Goal: Navigation & Orientation: Find specific page/section

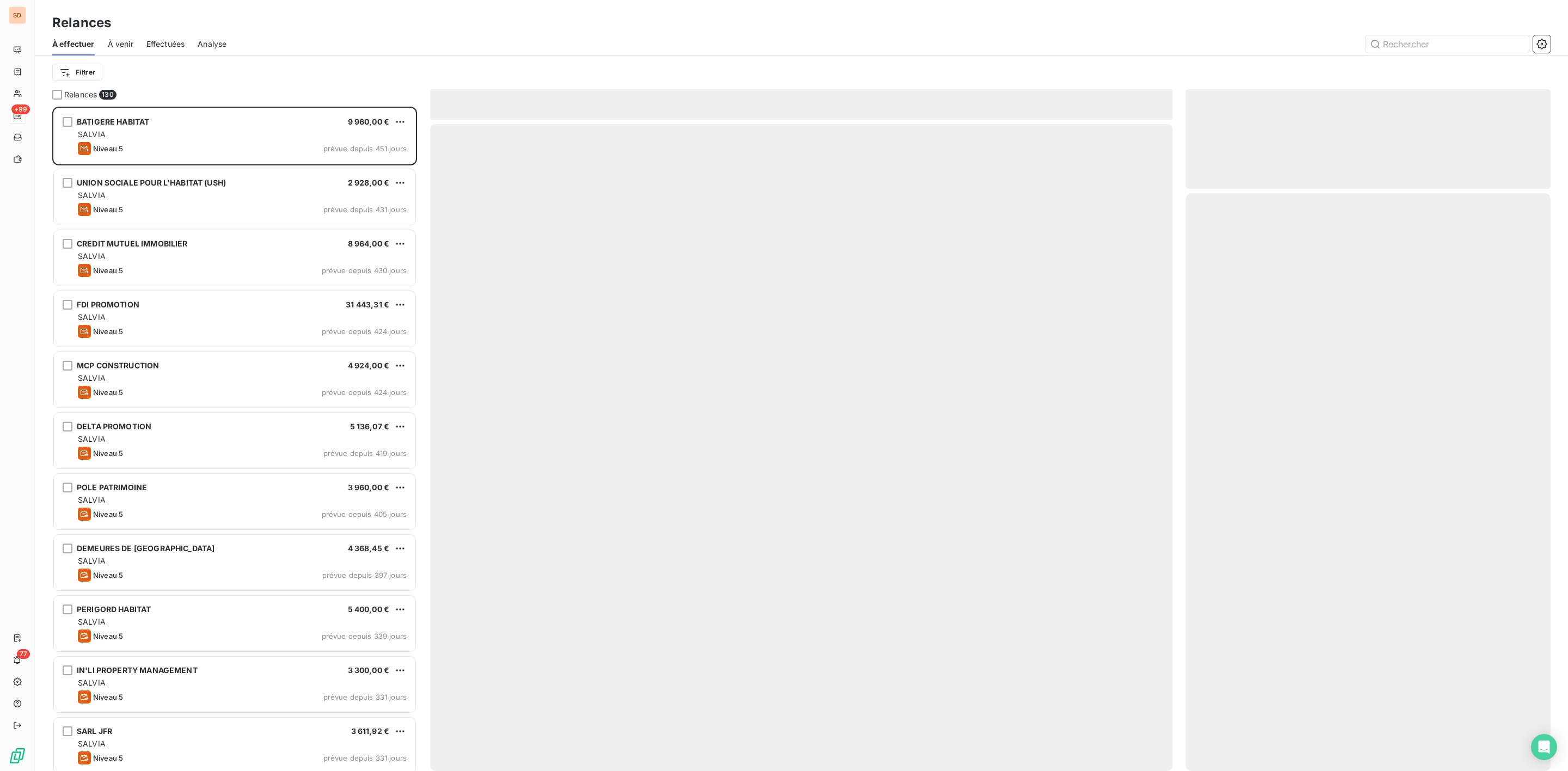
scroll to position [653, 352]
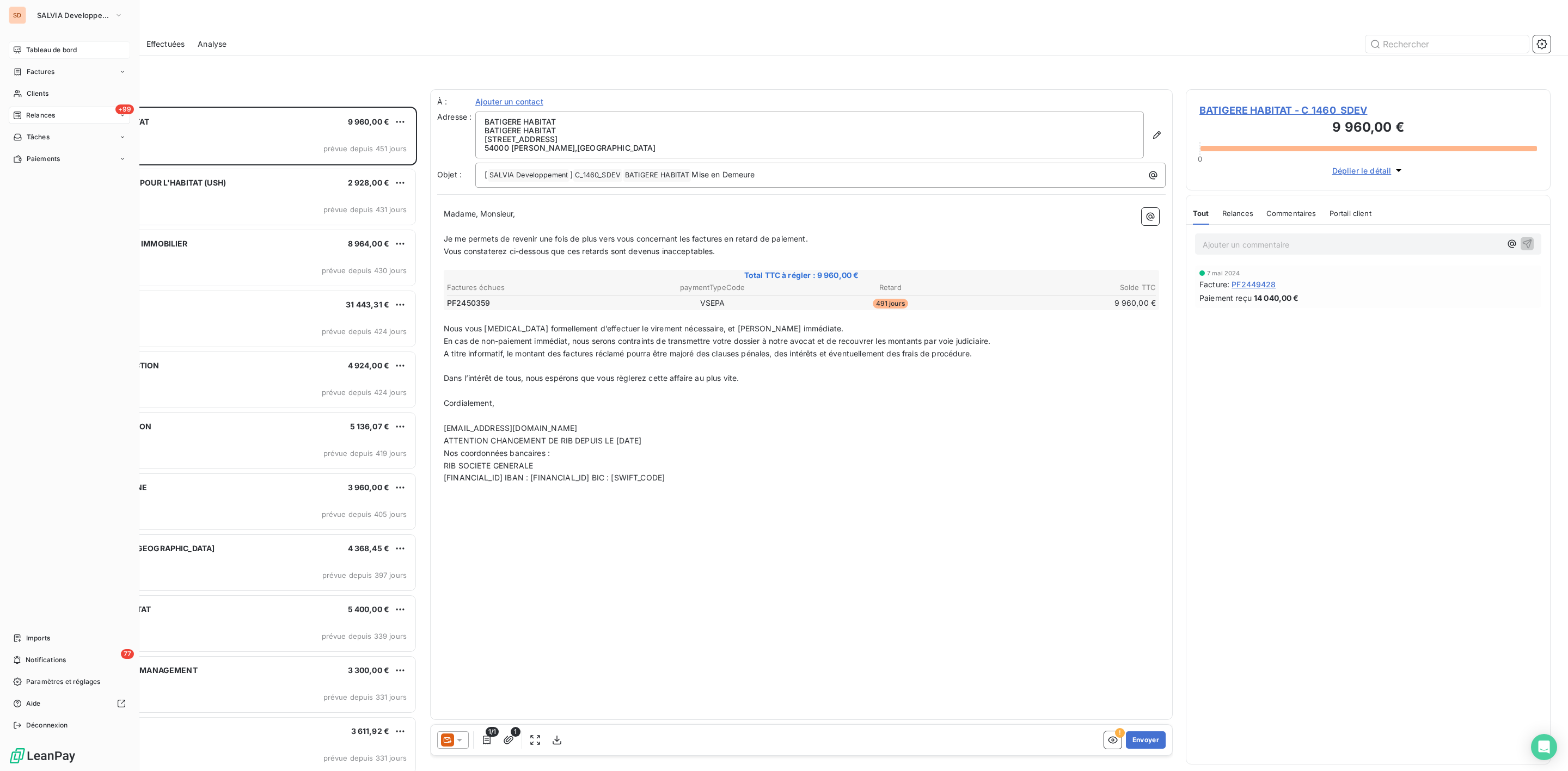
click at [39, 49] on span "Tableau de bord" at bounding box center [51, 50] width 51 height 10
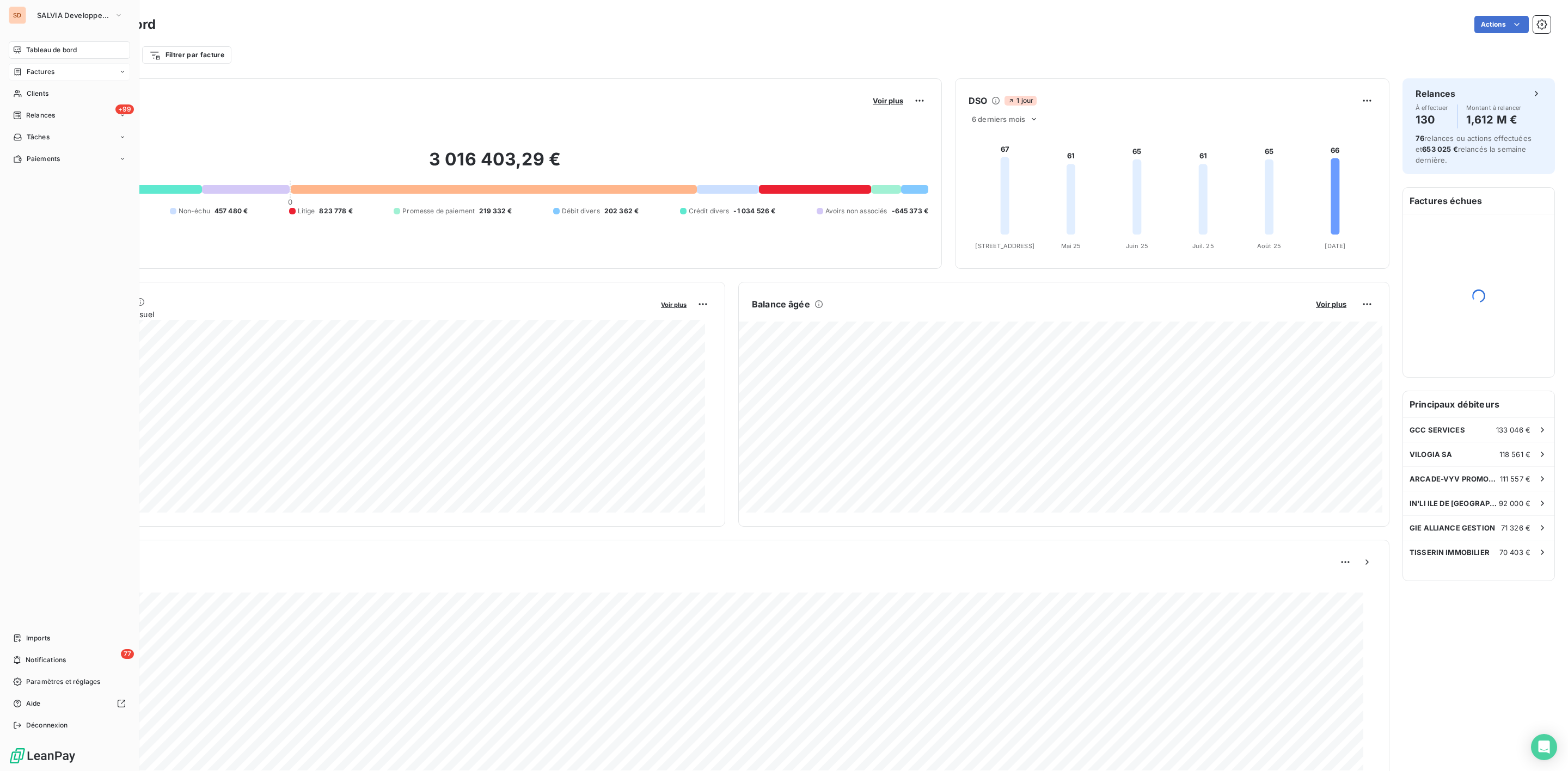
click at [36, 73] on span "Factures" at bounding box center [41, 71] width 28 height 10
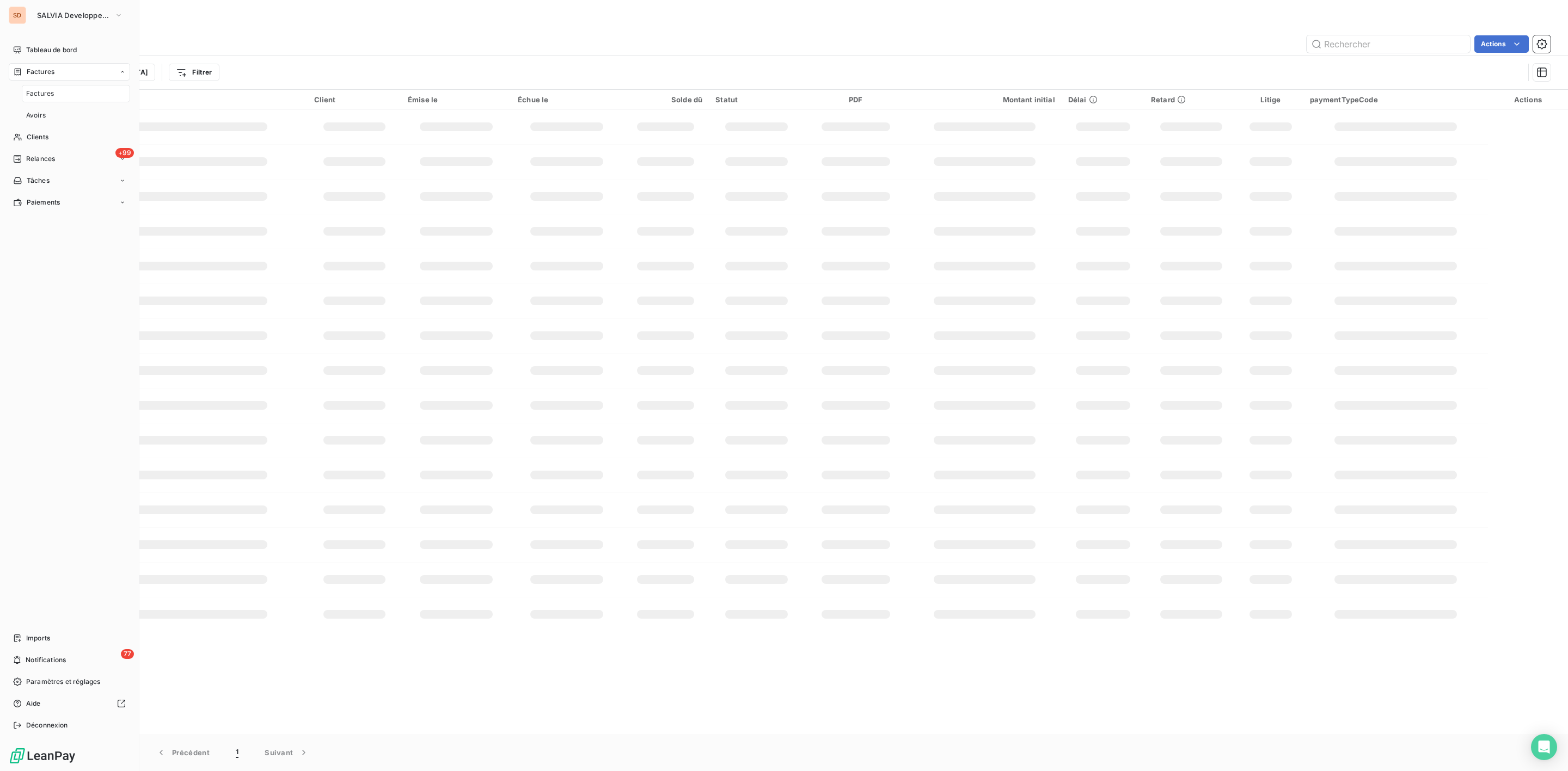
click at [36, 73] on span "Factures" at bounding box center [41, 71] width 28 height 10
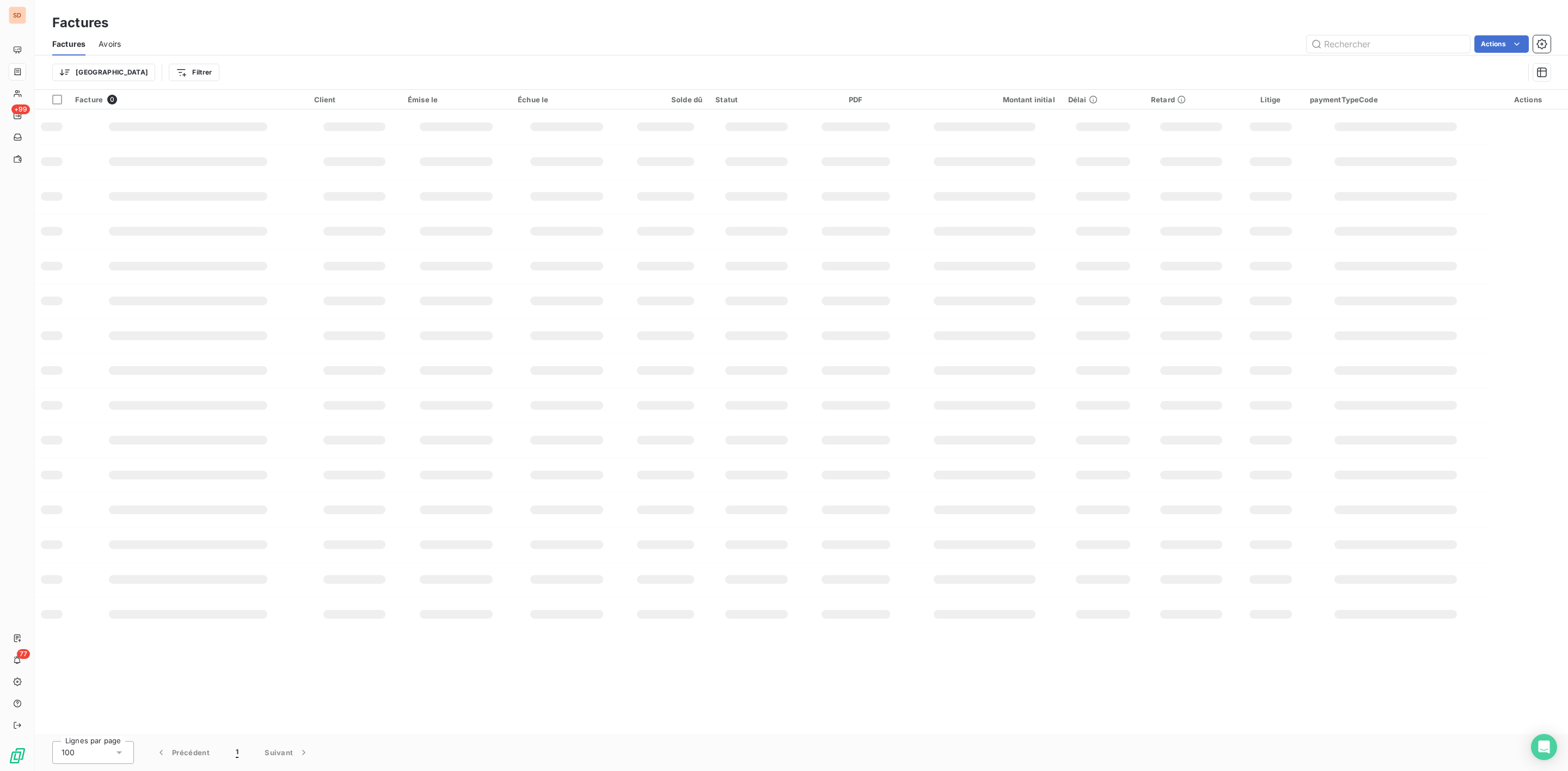
click at [384, 37] on div "Actions" at bounding box center [842, 44] width 1417 height 18
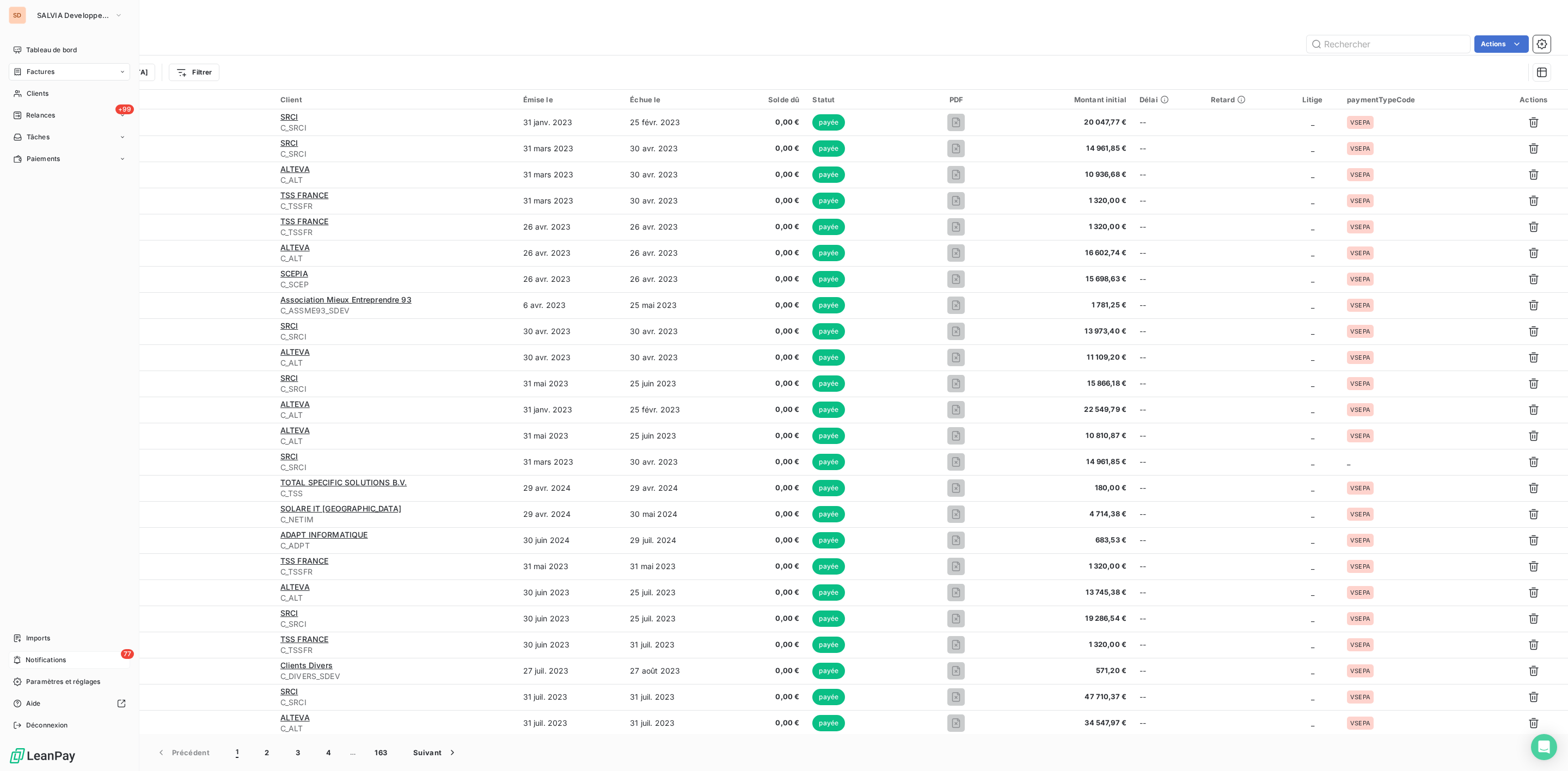
click at [45, 654] on div "77 Notifications" at bounding box center [69, 660] width 122 height 18
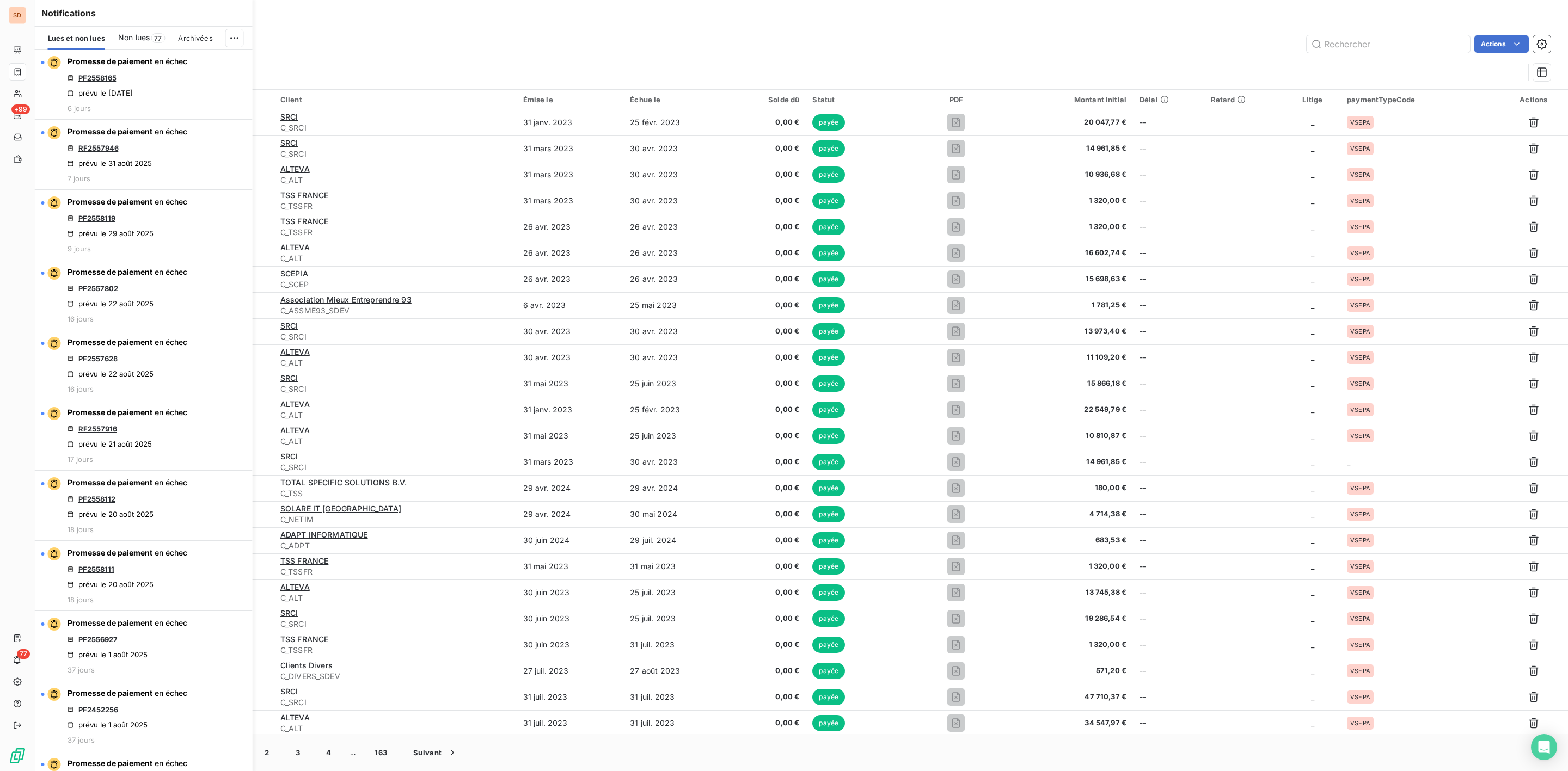
click at [25, 47] on div "Notifications Lues et non lues Non lues 77 Archivées Promesse de paiement en éc…" at bounding box center [133, 385] width 218 height 771
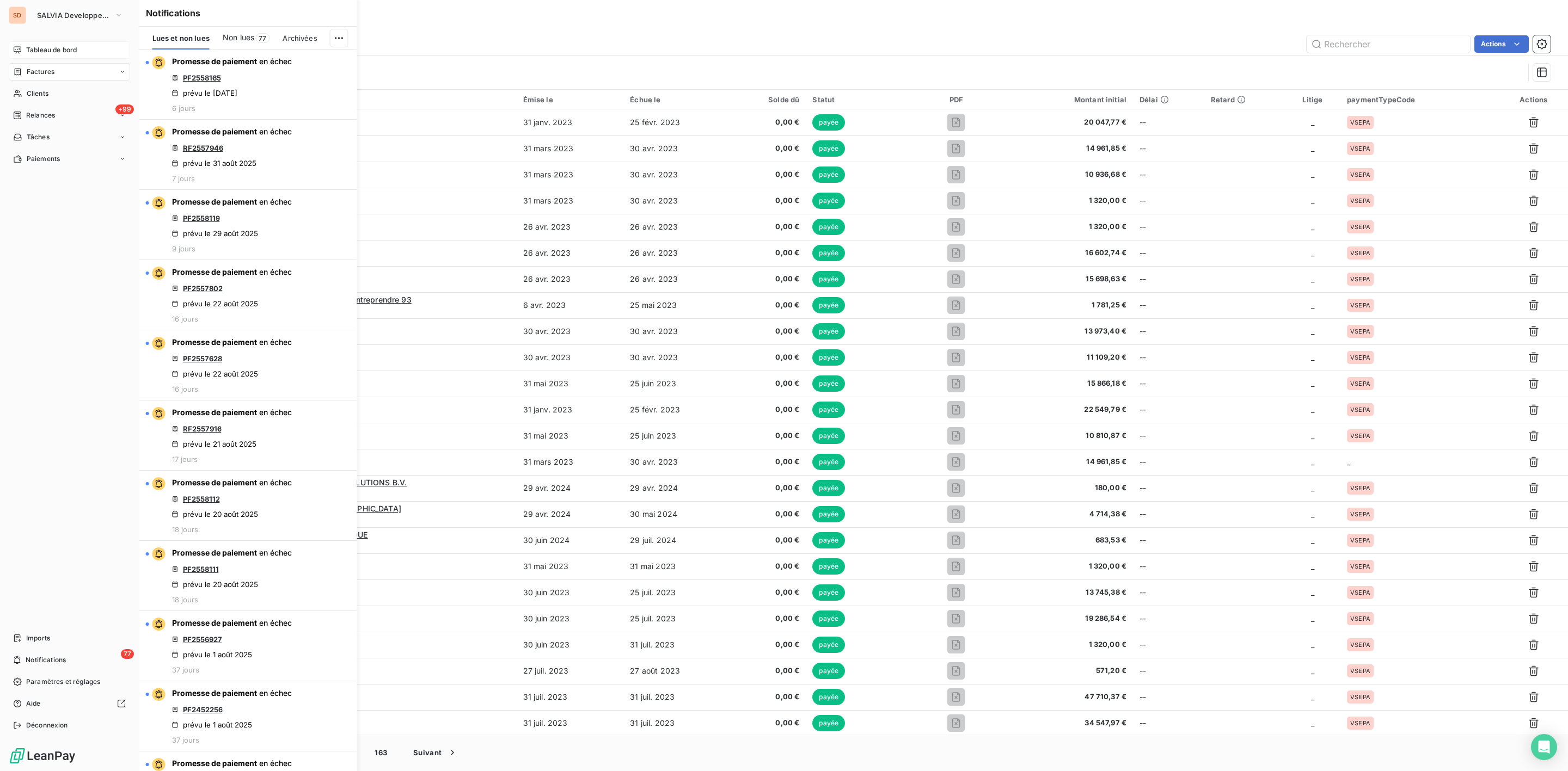
click at [53, 49] on span "Tableau de bord" at bounding box center [51, 50] width 51 height 10
